Goal: Task Accomplishment & Management: Use online tool/utility

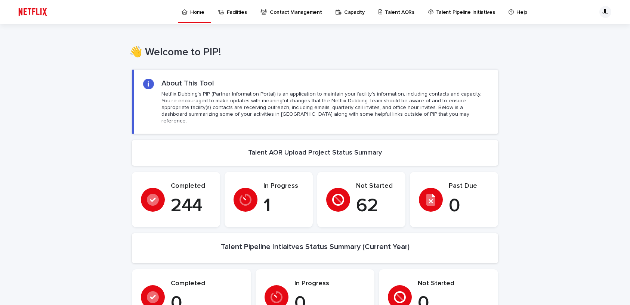
click at [395, 10] on p "Talent AORs" at bounding box center [400, 8] width 30 height 16
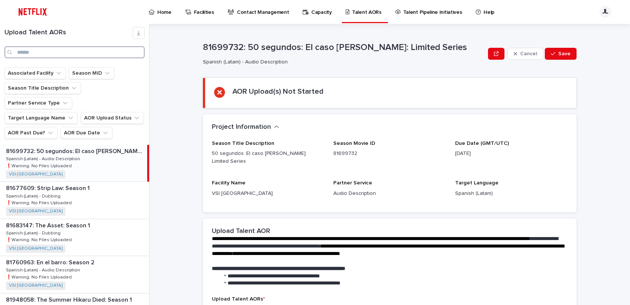
click at [38, 52] on input "Search" at bounding box center [74, 52] width 140 height 12
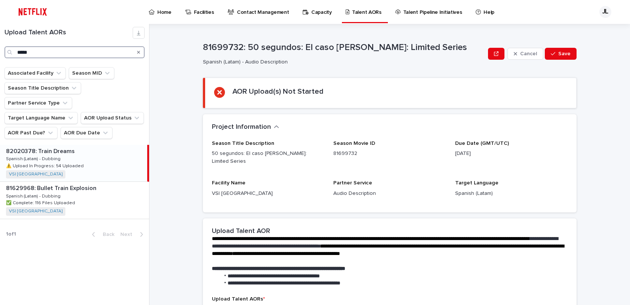
type input "*****"
click at [82, 151] on div "82020378: Train Dreams 82020378: Train Dreams Spanish (Latam) - Dubbing Spanish…" at bounding box center [73, 163] width 147 height 37
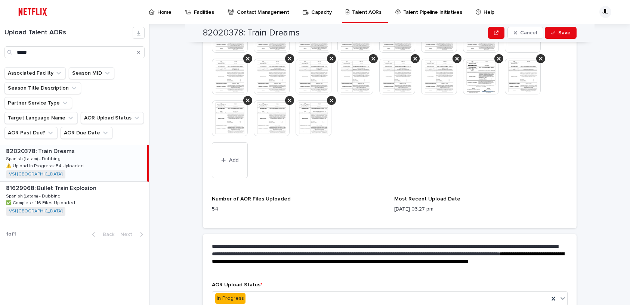
scroll to position [314, 0]
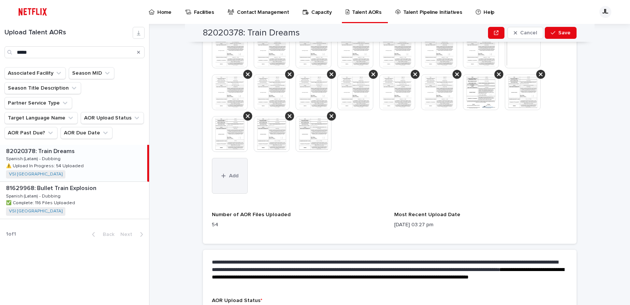
click at [230, 177] on span "Add" at bounding box center [233, 175] width 9 height 5
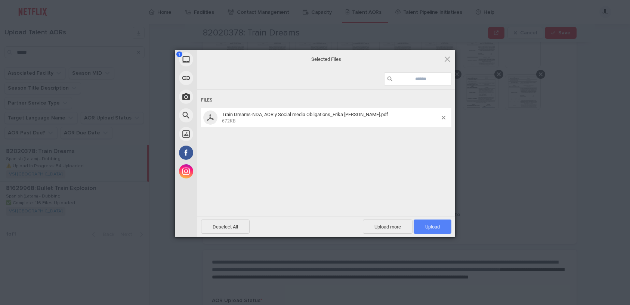
click at [436, 227] on span "Upload 1" at bounding box center [432, 227] width 15 height 6
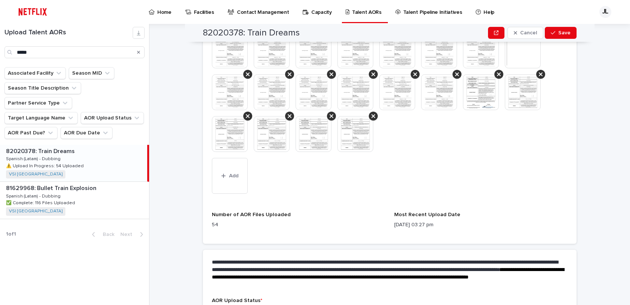
click at [316, 133] on img at bounding box center [314, 134] width 36 height 36
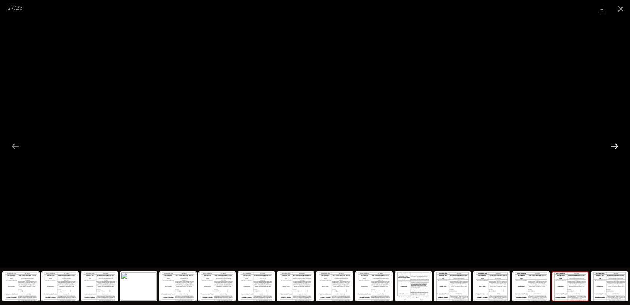
click at [614, 147] on button "Next slide" at bounding box center [615, 146] width 16 height 15
click at [621, 5] on button "Close gallery" at bounding box center [621, 9] width 19 height 18
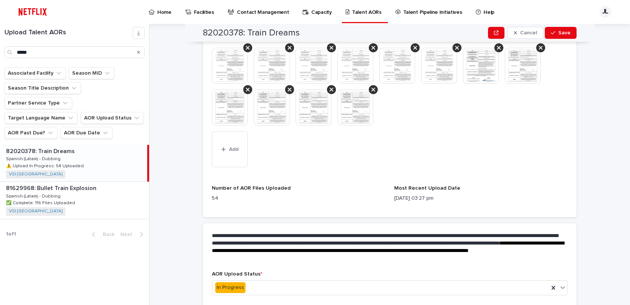
scroll to position [373, 0]
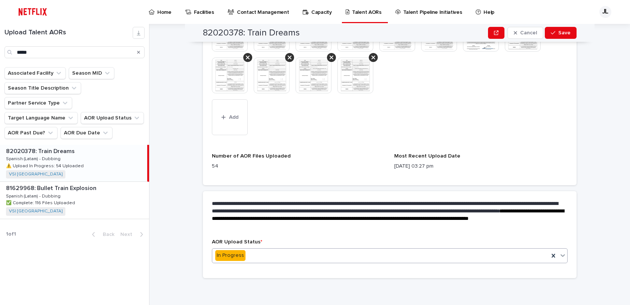
click at [561, 256] on icon at bounding box center [563, 256] width 4 height 3
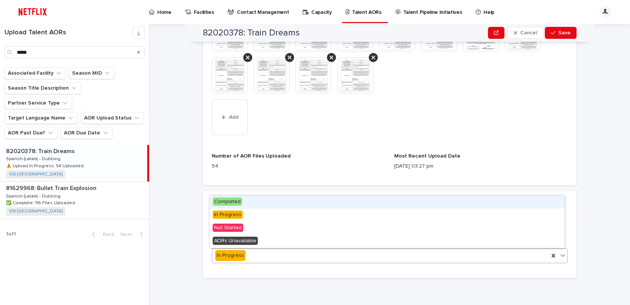
click at [289, 197] on div "Completed" at bounding box center [387, 202] width 355 height 13
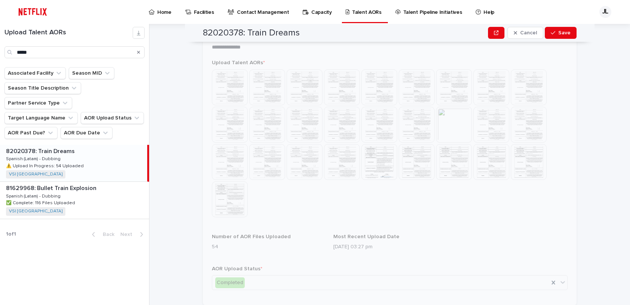
scroll to position [233, 0]
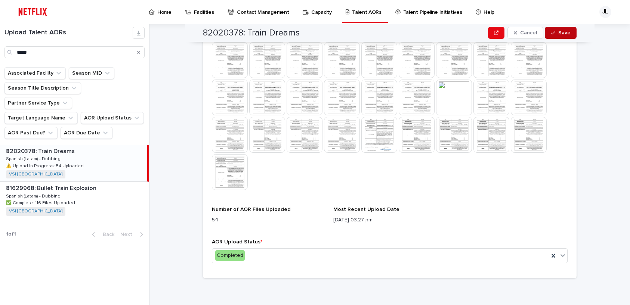
click at [560, 34] on span "Save" at bounding box center [565, 32] width 12 height 5
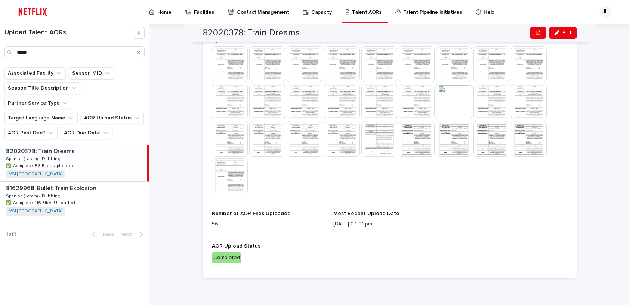
scroll to position [229, 0]
click at [138, 52] on icon "Search" at bounding box center [138, 52] width 3 height 3
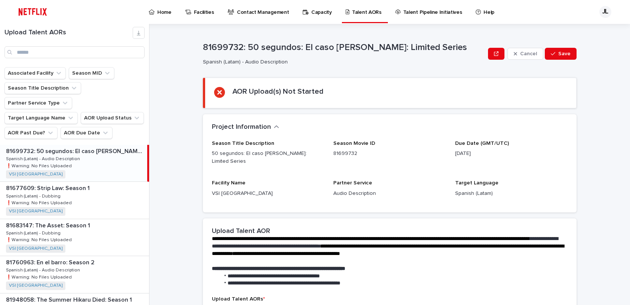
click at [163, 13] on p "Home" at bounding box center [164, 8] width 14 height 16
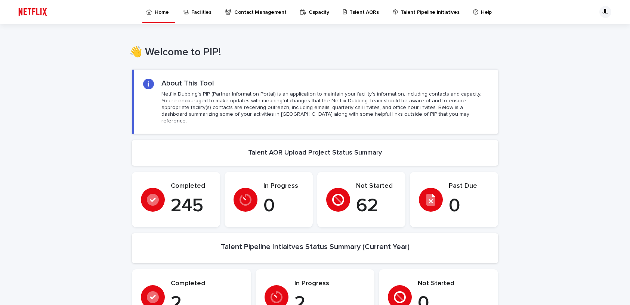
click at [364, 13] on p "Talent AORs" at bounding box center [365, 8] width 30 height 16
